Goal: Task Accomplishment & Management: Use online tool/utility

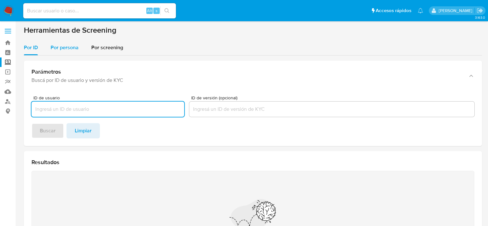
click at [70, 46] on span "Por persona" at bounding box center [65, 47] width 28 height 7
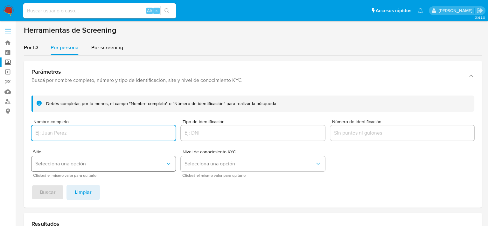
click at [70, 164] on span "Selecciona una opción" at bounding box center [100, 164] width 130 height 6
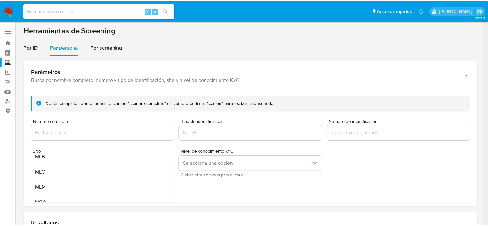
scroll to position [44, 0]
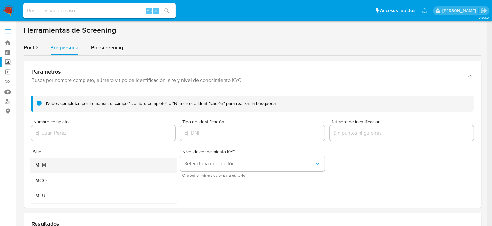
click at [49, 164] on div "MLM" at bounding box center [101, 165] width 133 height 15
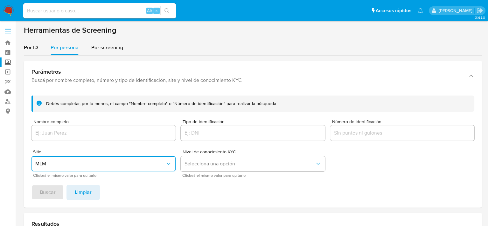
click at [59, 129] on input "Nombre completo" at bounding box center [103, 133] width 144 height 8
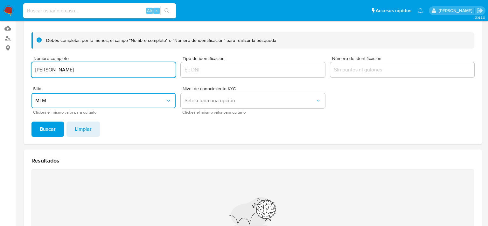
scroll to position [64, 0]
click at [49, 136] on div "Debés completar, por lo menos, el campo "Nombre completo" o "Número de identifi…" at bounding box center [253, 85] width 458 height 117
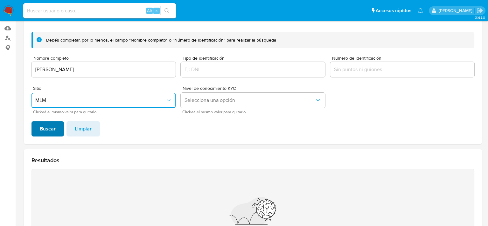
click at [49, 131] on span "Buscar" at bounding box center [48, 129] width 16 height 14
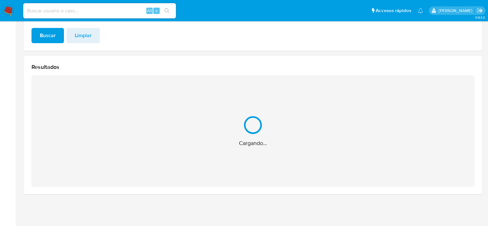
scroll to position [56, 0]
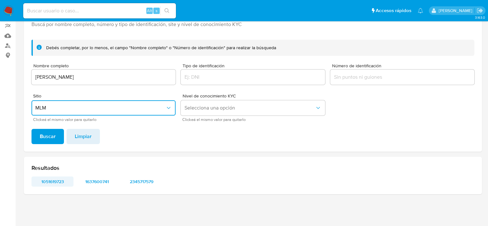
click at [54, 180] on span "1051619723" at bounding box center [52, 181] width 33 height 9
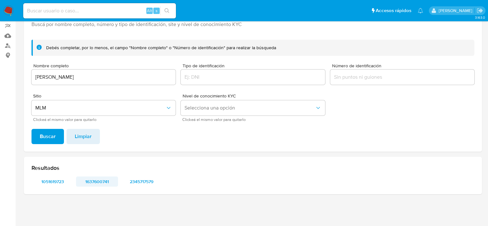
click at [107, 181] on span "1637600741" at bounding box center [96, 181] width 33 height 9
click at [146, 179] on span "2345717579" at bounding box center [141, 181] width 33 height 9
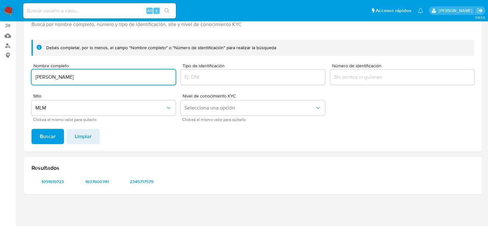
drag, startPoint x: 128, startPoint y: 81, endPoint x: 33, endPoint y: 75, distance: 95.9
click at [33, 75] on div "MARGARITA VALDEZ HERNANDEZ" at bounding box center [103, 77] width 144 height 15
drag, startPoint x: 122, startPoint y: 78, endPoint x: 175, endPoint y: 86, distance: 53.1
click at [175, 86] on form "Debés completar, por lo menos, el campo "Nombre completo" o "Número de identifi…" at bounding box center [252, 81] width 443 height 82
drag, startPoint x: 49, startPoint y: 76, endPoint x: 17, endPoint y: 79, distance: 32.8
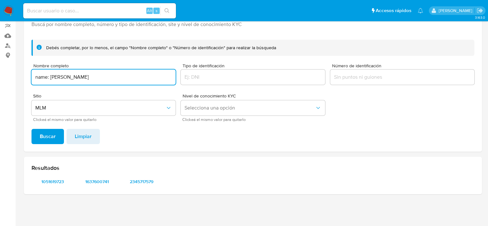
click at [17, 79] on main "3.163.0" at bounding box center [244, 85] width 488 height 283
click at [42, 138] on span "Buscar" at bounding box center [48, 137] width 16 height 14
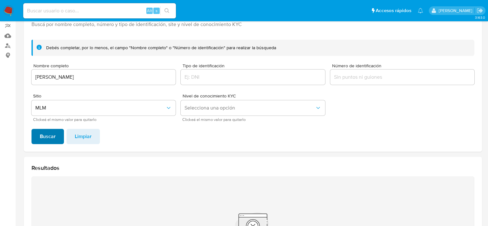
click at [52, 134] on span "Buscar" at bounding box center [48, 137] width 16 height 14
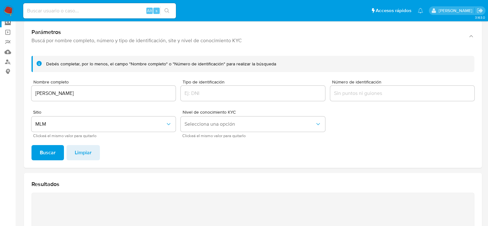
scroll to position [0, 0]
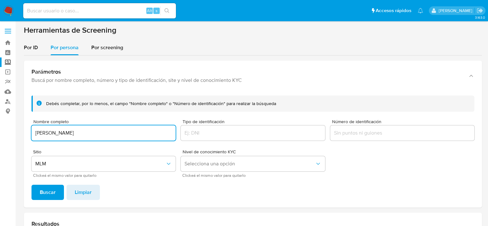
drag, startPoint x: 120, startPoint y: 134, endPoint x: 27, endPoint y: 131, distance: 93.5
click at [27, 131] on div "Debés completar, por lo menos, el campo "Nombre completo" o "Número de identifi…" at bounding box center [253, 149] width 458 height 117
drag, startPoint x: 125, startPoint y: 132, endPoint x: 172, endPoint y: 133, distance: 47.1
click at [172, 133] on input "name: Sugey Milagros Oseguera Aguilar || alias:" at bounding box center [103, 133] width 144 height 8
click at [50, 134] on input "name: Sugey Milagros Oseguera Aguilar" at bounding box center [103, 133] width 144 height 8
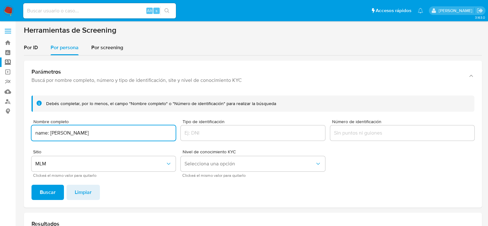
click at [51, 134] on input "name: Sugey Milagros Oseguera Aguilar" at bounding box center [103, 133] width 144 height 8
drag, startPoint x: 50, startPoint y: 132, endPoint x: 19, endPoint y: 131, distance: 30.9
click at [19, 131] on main "3.163.0" at bounding box center [244, 192] width 488 height 384
type input "Sugey Milagros Oseguera Aguilar"
click at [31, 185] on button "Buscar" at bounding box center [47, 192] width 32 height 15
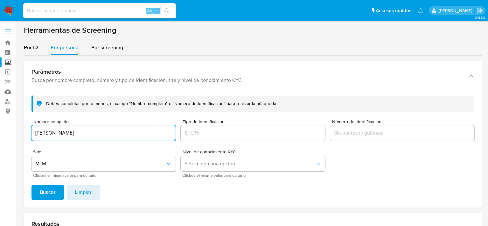
scroll to position [157, 0]
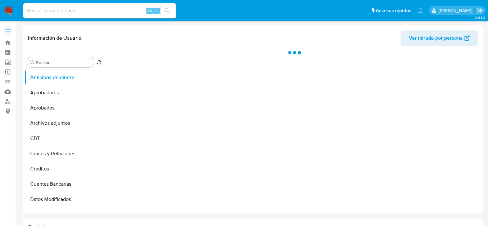
select select "10"
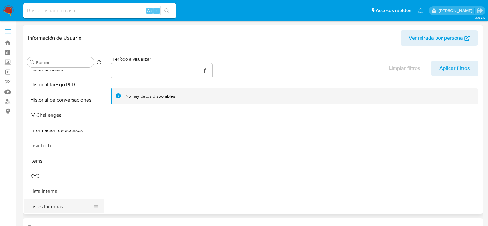
scroll to position [254, 0]
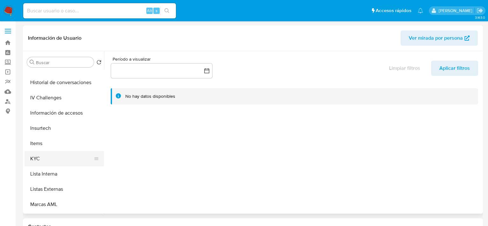
click at [49, 156] on button "KYC" at bounding box center [61, 158] width 74 height 15
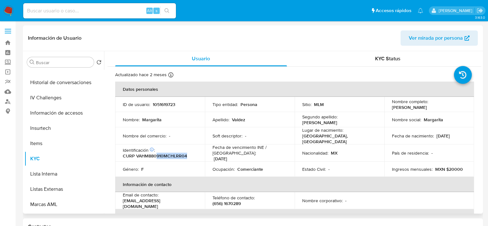
drag, startPoint x: 156, startPoint y: 152, endPoint x: 193, endPoint y: 154, distance: 36.9
click at [190, 153] on div "Identificación CIC: 155613916 : CURP VAHM880910MCHLRR04" at bounding box center [160, 153] width 74 height 11
click at [214, 167] on p "Ocupación :" at bounding box center [223, 170] width 22 height 6
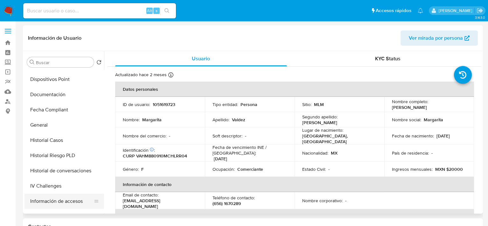
scroll to position [127, 0]
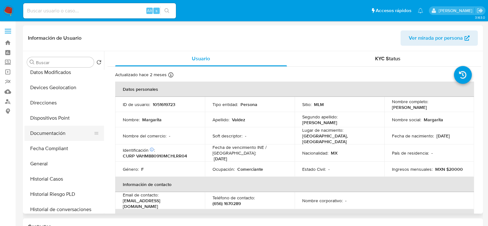
click at [51, 135] on button "Documentación" at bounding box center [61, 133] width 74 height 15
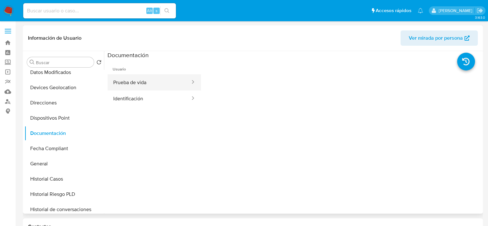
click at [157, 86] on button "Prueba de vida" at bounding box center [148, 82] width 83 height 16
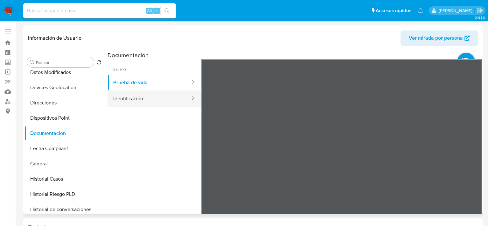
click at [129, 98] on button "Identificación" at bounding box center [148, 99] width 83 height 16
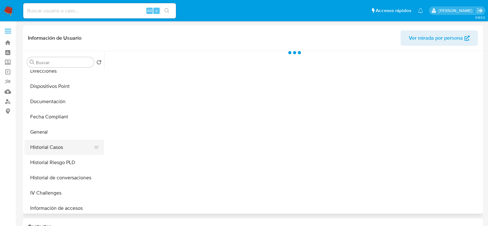
select select "10"
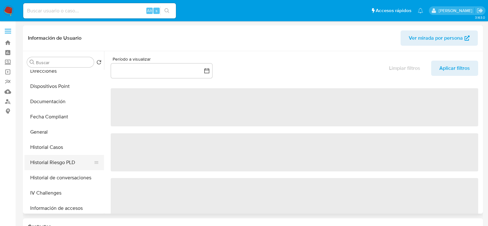
scroll to position [254, 0]
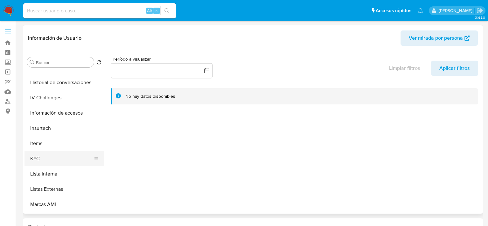
click at [46, 158] on button "KYC" at bounding box center [61, 158] width 74 height 15
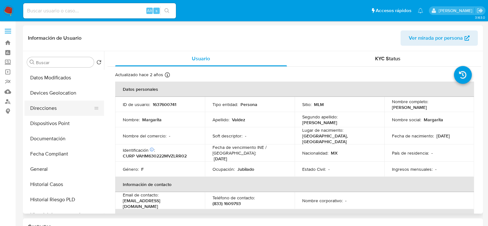
scroll to position [95, 0]
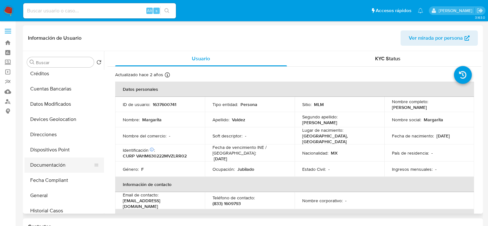
click at [57, 161] on button "Documentación" at bounding box center [61, 165] width 74 height 15
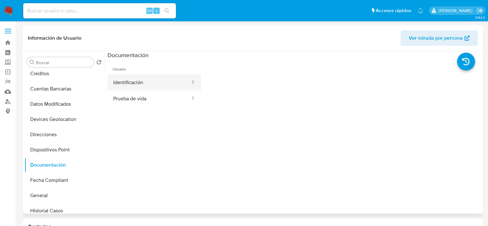
click at [152, 83] on button "Identificación" at bounding box center [148, 82] width 83 height 16
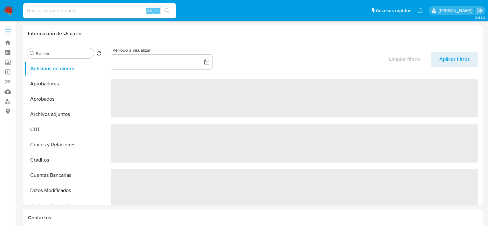
select select "10"
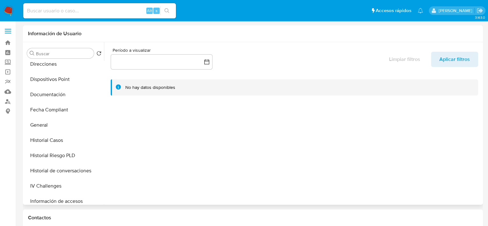
scroll to position [223, 0]
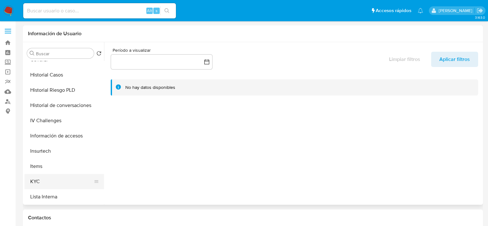
click at [44, 179] on button "KYC" at bounding box center [61, 181] width 74 height 15
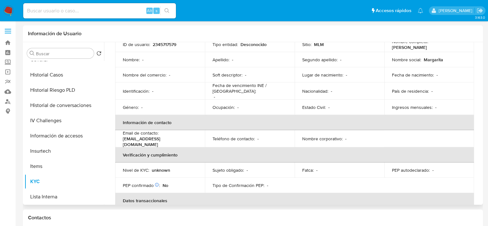
scroll to position [0, 0]
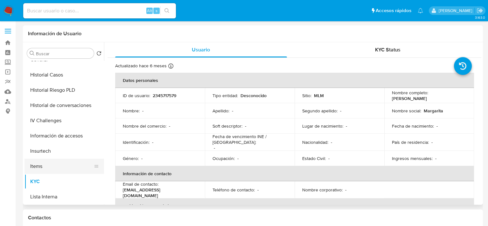
click at [42, 165] on button "Items" at bounding box center [61, 166] width 74 height 15
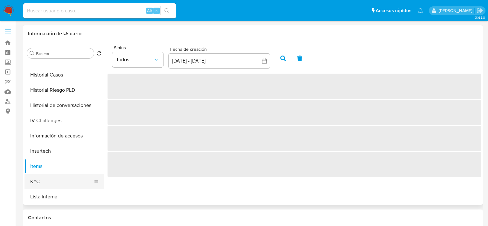
click at [42, 180] on button "KYC" at bounding box center [61, 181] width 74 height 15
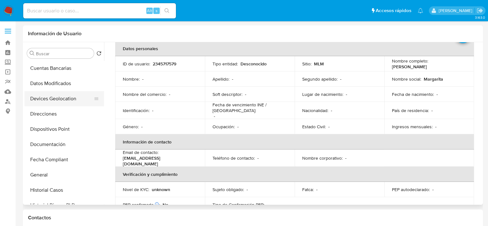
scroll to position [95, 0]
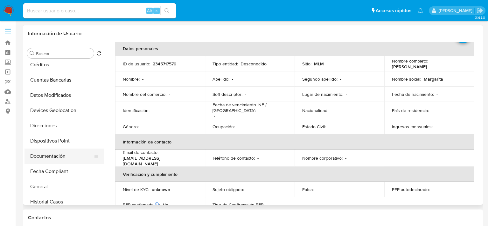
click at [59, 154] on button "Documentación" at bounding box center [61, 156] width 74 height 15
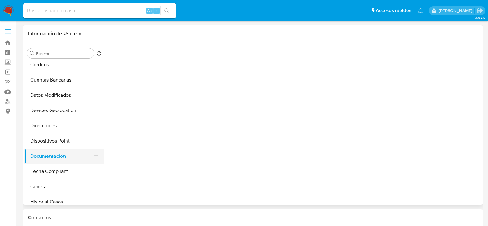
scroll to position [0, 0]
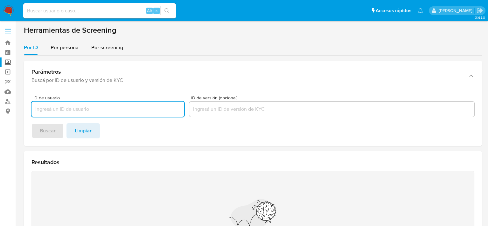
click at [8, 27] on label at bounding box center [8, 30] width 16 height 13
click at [0, 0] on input "checkbox" at bounding box center [0, 0] width 0 height 0
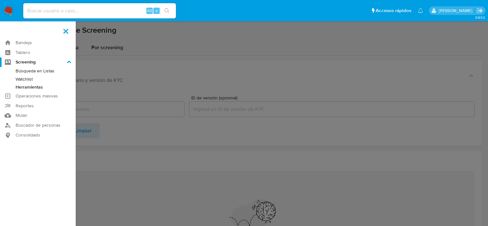
click at [8, 13] on img at bounding box center [8, 10] width 11 height 11
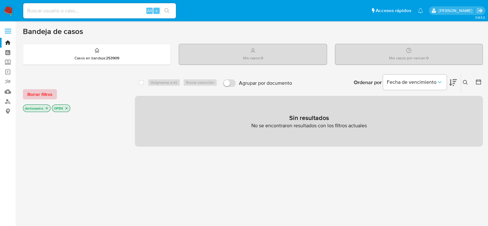
click at [43, 94] on span "Borrar filtros" at bounding box center [39, 94] width 25 height 9
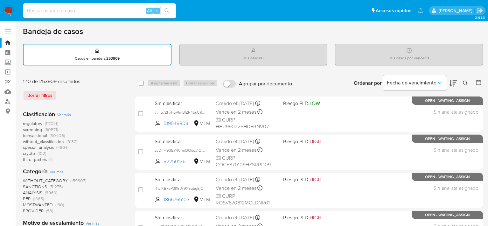
drag, startPoint x: 464, startPoint y: 81, endPoint x: 439, endPoint y: 91, distance: 27.4
click at [465, 81] on icon at bounding box center [465, 83] width 5 height 5
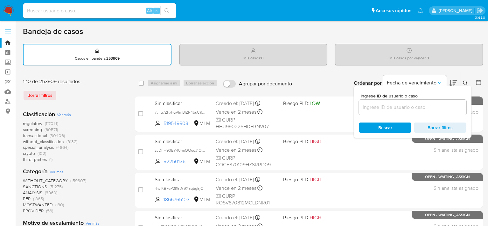
click at [408, 107] on input at bounding box center [412, 107] width 107 height 8
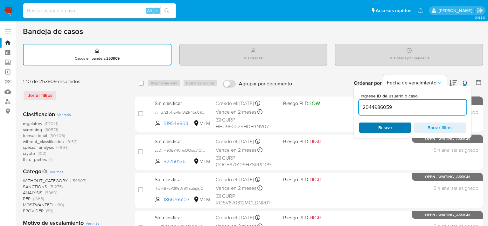
type input "2044986059"
click at [384, 124] on div "Buscar Borrar filtros" at bounding box center [412, 128] width 107 height 10
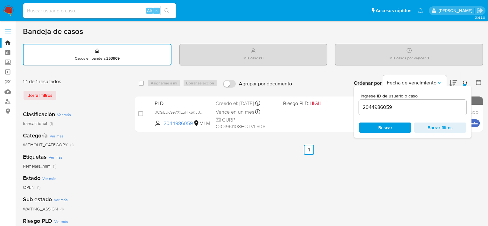
click at [258, 155] on div "select-all-cases-checkbox Asignarme a mí Borrar selección Agrupar por documento…" at bounding box center [309, 212] width 348 height 279
click at [467, 82] on icon at bounding box center [465, 83] width 5 height 5
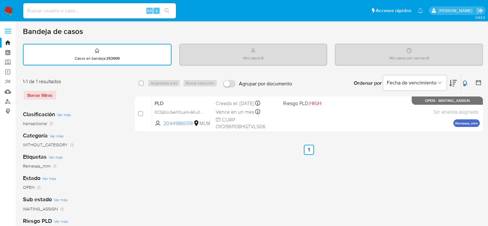
click at [239, 154] on ul "Anterior 1 Siguiente" at bounding box center [309, 150] width 348 height 10
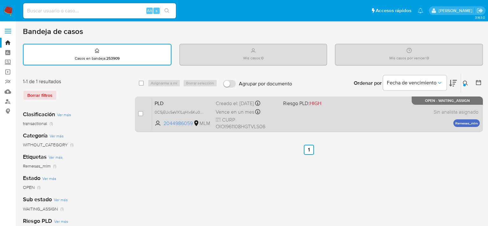
click at [307, 121] on div "PLD 0CSjEUcSeVX1LqHlx6Ku0EWy 2044986059 MLM Riesgo PLD: HIGH Creado el: 12/09/2…" at bounding box center [315, 114] width 327 height 32
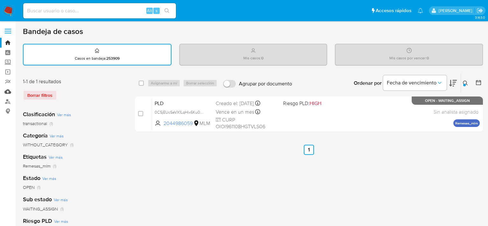
click at [8, 90] on link "Mulan" at bounding box center [38, 92] width 76 height 10
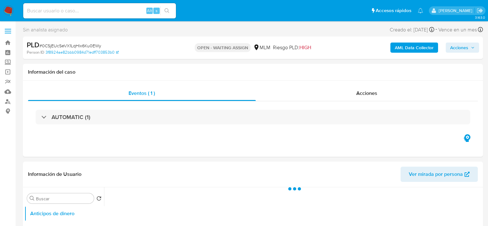
select select "10"
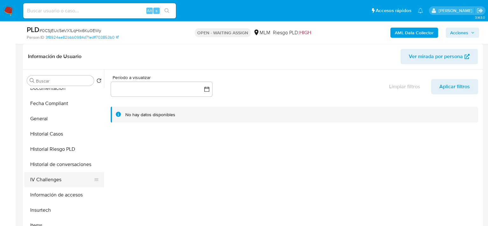
scroll to position [286, 0]
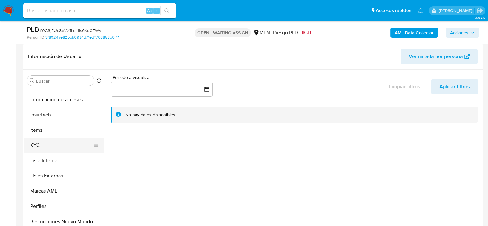
click at [45, 142] on button "KYC" at bounding box center [61, 145] width 74 height 15
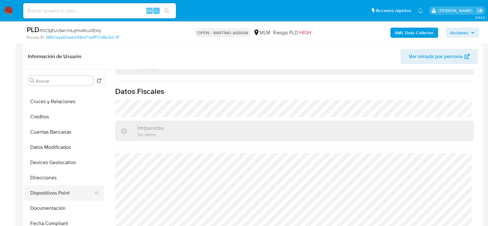
scroll to position [127, 0]
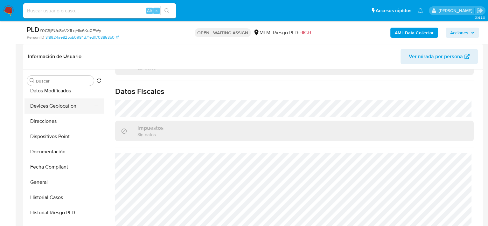
click at [59, 103] on button "Devices Geolocation" at bounding box center [61, 106] width 74 height 15
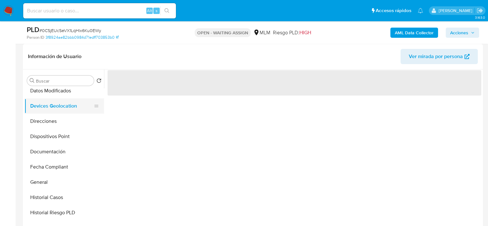
scroll to position [0, 0]
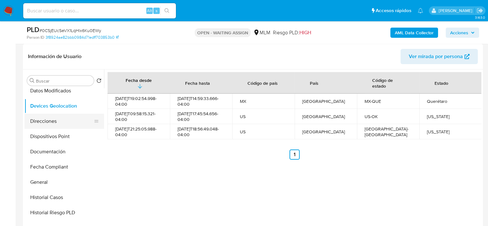
click at [69, 120] on button "Direcciones" at bounding box center [61, 121] width 74 height 15
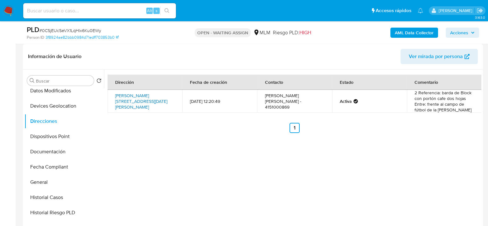
click at [154, 103] on link "[PERSON_NAME][STREET_ADDRESS][DATE][PERSON_NAME]" at bounding box center [141, 102] width 52 height 18
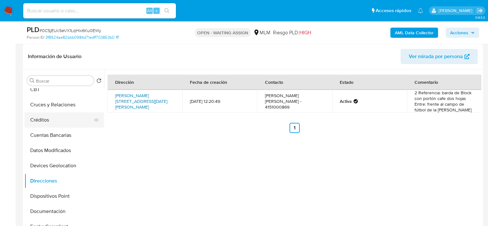
scroll to position [64, 0]
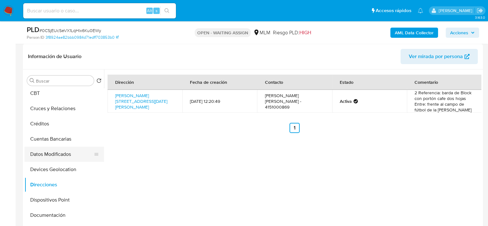
click at [56, 149] on button "Datos Modificados" at bounding box center [61, 154] width 74 height 15
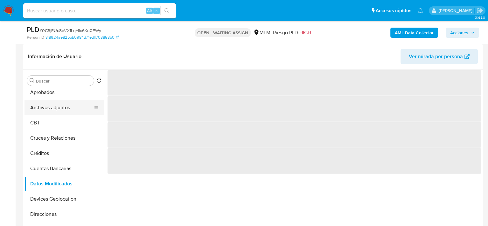
scroll to position [0, 0]
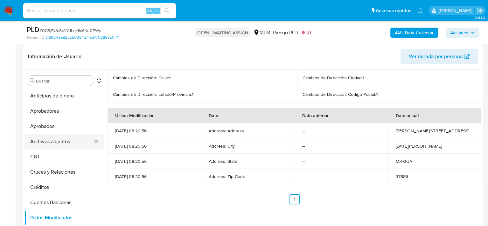
click at [61, 143] on button "Archivos adjuntos" at bounding box center [61, 141] width 74 height 15
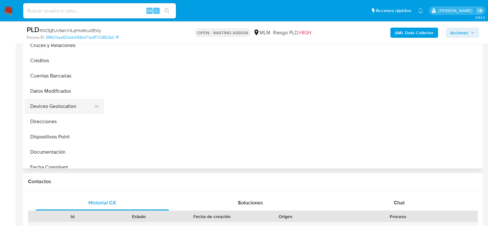
scroll to position [64, 0]
click at [51, 148] on button "Documentación" at bounding box center [61, 151] width 74 height 15
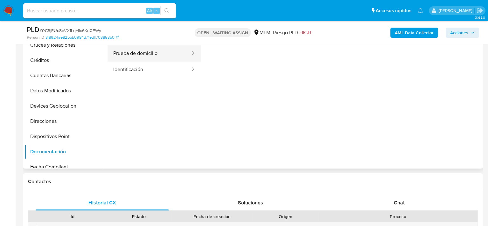
click at [175, 54] on button "Prueba de domicilio" at bounding box center [148, 53] width 83 height 16
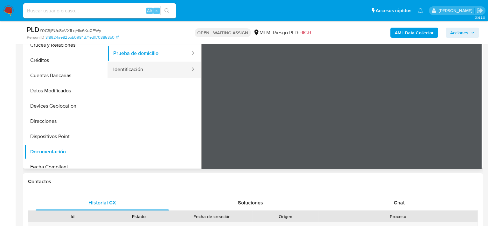
click at [141, 65] on button "Identificación" at bounding box center [148, 70] width 83 height 16
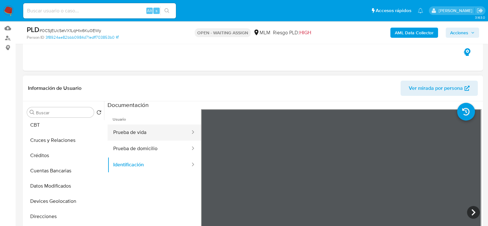
click at [150, 131] on button "Prueba de vida" at bounding box center [148, 133] width 83 height 16
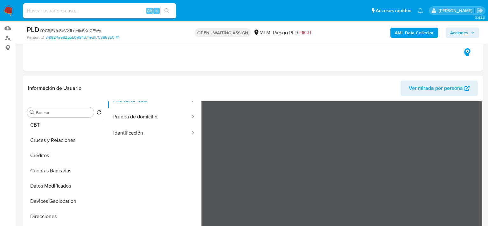
scroll to position [53, 0]
click at [143, 112] on button "Identificación" at bounding box center [148, 112] width 83 height 16
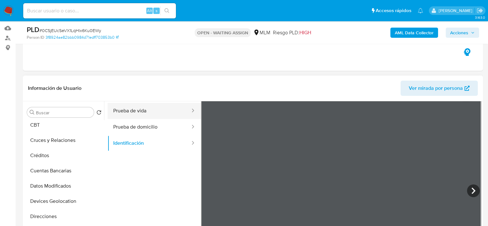
click at [154, 110] on button "Prueba de vida" at bounding box center [148, 111] width 83 height 16
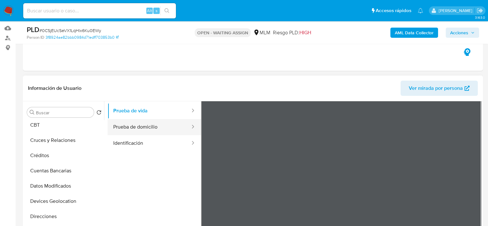
click at [148, 127] on button "Prueba de domicilio" at bounding box center [148, 127] width 83 height 16
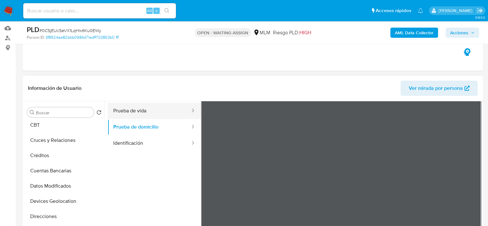
click at [143, 110] on button "Prueba de vida" at bounding box center [148, 111] width 83 height 16
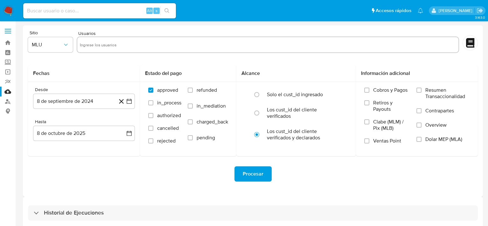
click at [116, 46] on input "text" at bounding box center [268, 45] width 376 height 10
paste input "2044986059"
type input "2044986059"
click at [64, 47] on icon "button" at bounding box center [66, 45] width 6 height 6
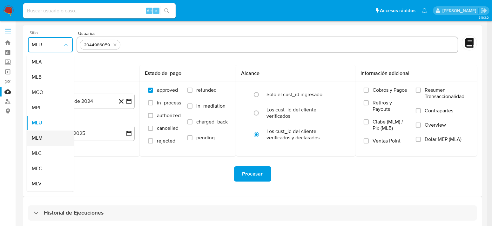
click at [40, 136] on span "MLM" at bounding box center [37, 138] width 11 height 6
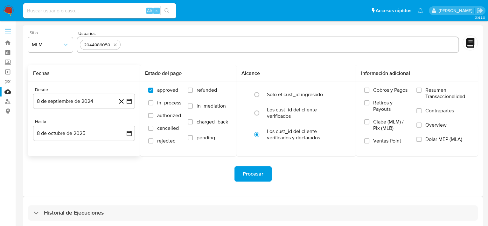
click at [123, 102] on icon at bounding box center [121, 102] width 8 height 8
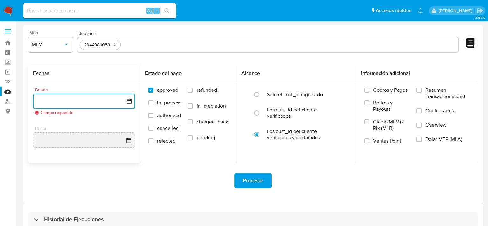
click at [128, 101] on icon "button" at bounding box center [129, 101] width 6 height 6
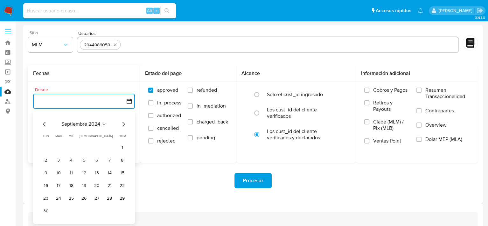
click at [105, 125] on icon "Seleccionar mes y año" at bounding box center [103, 124] width 5 height 5
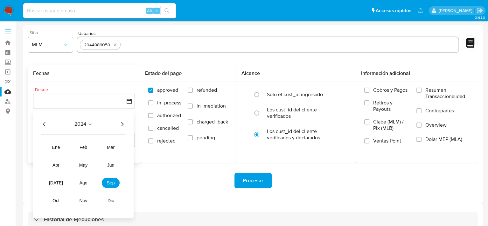
click at [126, 125] on div "2024 2024 ene feb mar abr may jun [DATE] ago sep oct nov dic" at bounding box center [83, 165] width 100 height 108
click at [120, 124] on icon "Año siguiente" at bounding box center [122, 124] width 8 height 8
click at [85, 167] on span "may" at bounding box center [83, 165] width 8 height 5
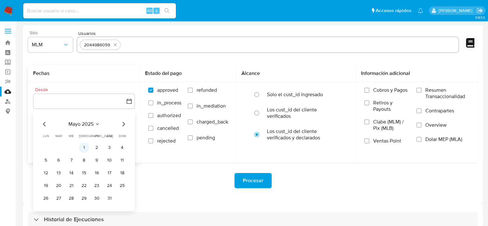
click at [85, 150] on button "1" at bounding box center [84, 148] width 10 height 10
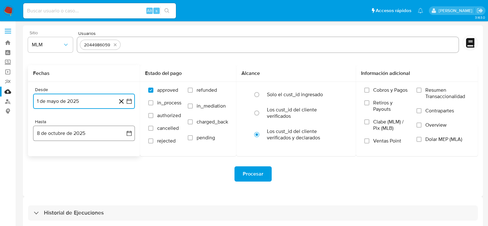
click at [130, 135] on icon "button" at bounding box center [129, 133] width 6 height 6
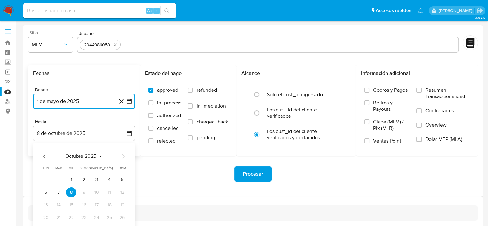
click at [45, 156] on icon "Mes anterior" at bounding box center [45, 157] width 8 height 8
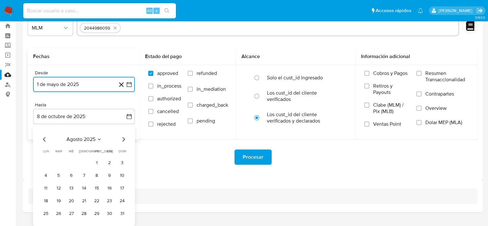
scroll to position [30, 0]
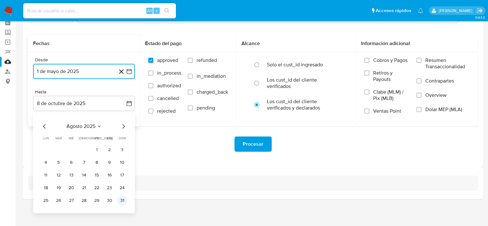
click at [123, 202] on button "31" at bounding box center [122, 201] width 10 height 10
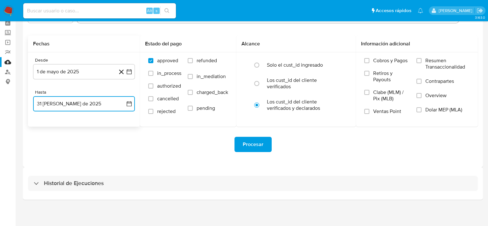
scroll to position [0, 0]
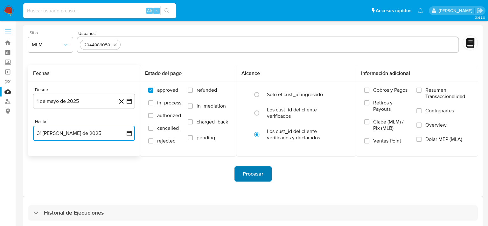
click at [261, 177] on span "Procesar" at bounding box center [253, 174] width 21 height 14
